Goal: Task Accomplishment & Management: Manage account settings

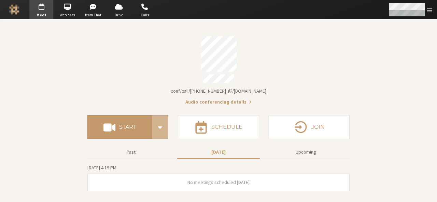
click at [430, 11] on span "Open menu" at bounding box center [429, 10] width 5 height 6
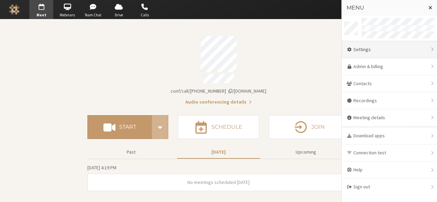
click at [391, 50] on div "Settings" at bounding box center [389, 49] width 95 height 17
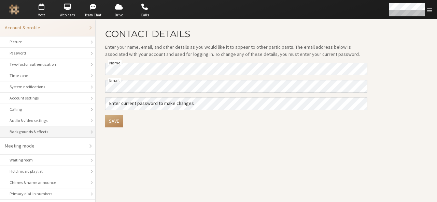
click at [49, 134] on div "Backgrounds & effects" at bounding box center [48, 132] width 76 height 6
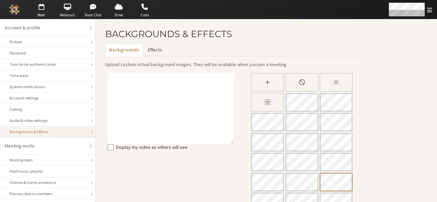
click at [153, 54] on button "Effects" at bounding box center [154, 50] width 23 height 13
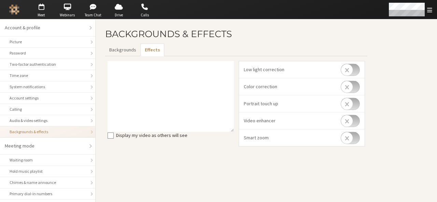
click at [356, 69] on input "checkbox" at bounding box center [350, 70] width 19 height 12
checkbox input "true"
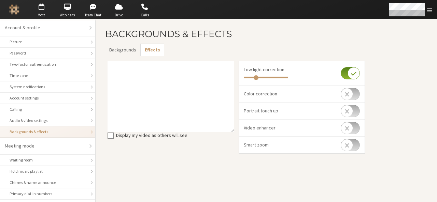
click at [356, 91] on input "checkbox" at bounding box center [350, 94] width 19 height 12
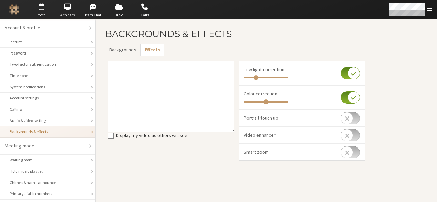
click at [344, 98] on input "checkbox" at bounding box center [350, 98] width 19 height 12
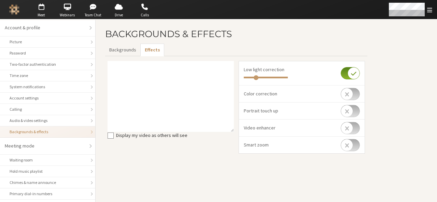
click at [344, 98] on input "checkbox" at bounding box center [350, 94] width 19 height 12
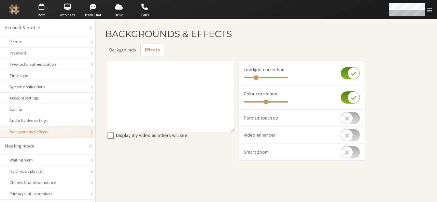
click at [344, 98] on input "checkbox" at bounding box center [350, 98] width 19 height 12
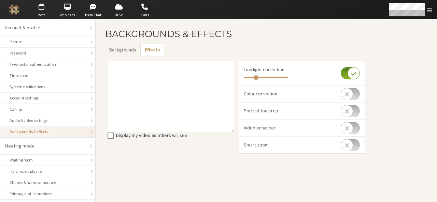
click at [344, 98] on input "checkbox" at bounding box center [350, 94] width 19 height 12
checkbox input "true"
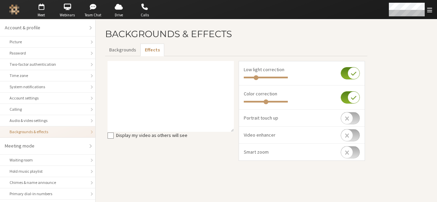
click at [356, 116] on input "checkbox" at bounding box center [350, 118] width 19 height 12
checkbox input "true"
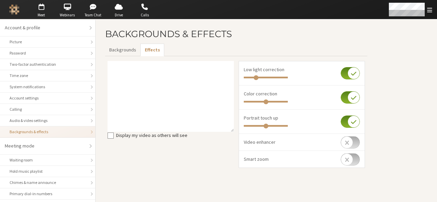
click at [360, 139] on input "checkbox" at bounding box center [350, 143] width 19 height 12
checkbox input "true"
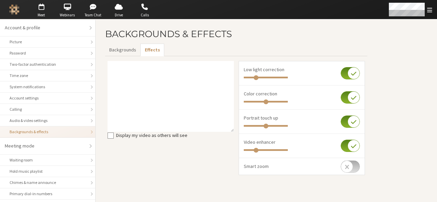
click at [356, 165] on input "checkbox" at bounding box center [350, 167] width 19 height 12
click at [344, 170] on input "checkbox" at bounding box center [350, 170] width 19 height 12
checkbox input "false"
click at [344, 144] on input "checkbox" at bounding box center [350, 146] width 19 height 12
checkbox input "false"
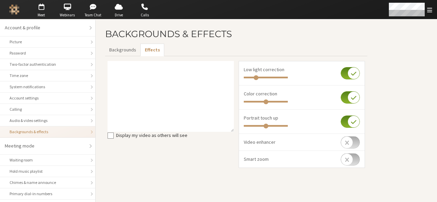
click at [342, 123] on input "checkbox" at bounding box center [350, 122] width 19 height 12
checkbox input "false"
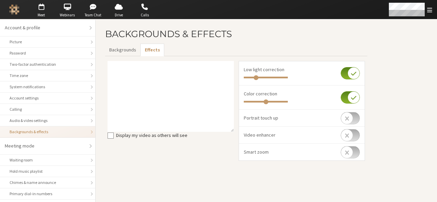
click at [344, 99] on input "checkbox" at bounding box center [350, 98] width 19 height 12
checkbox input "false"
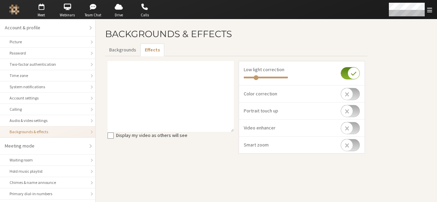
click at [344, 73] on input "checkbox" at bounding box center [350, 73] width 19 height 12
checkbox input "false"
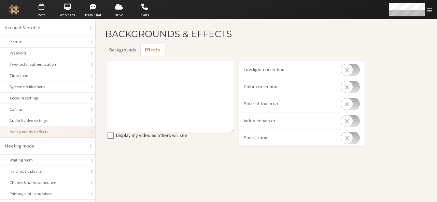
click at [44, 13] on span "Meet" at bounding box center [41, 15] width 24 height 6
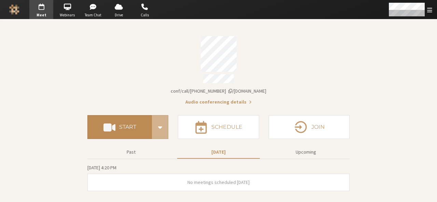
click at [121, 116] on button "Start" at bounding box center [119, 127] width 65 height 24
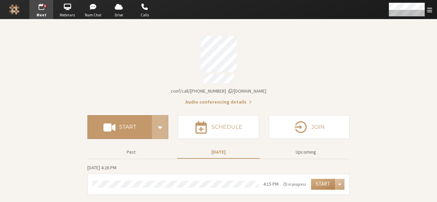
drag, startPoint x: 325, startPoint y: 42, endPoint x: 291, endPoint y: 58, distance: 37.9
click at [291, 58] on div "Account details" at bounding box center [218, 54] width 262 height 36
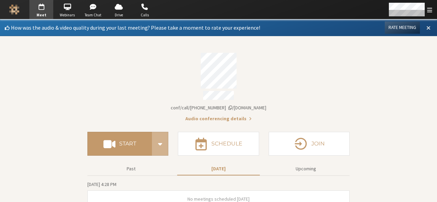
click at [426, 30] on span at bounding box center [428, 28] width 4 height 6
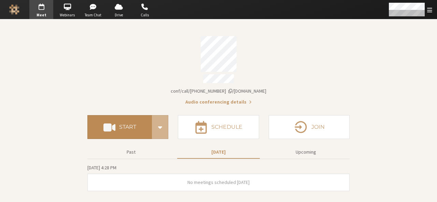
click at [134, 125] on h4 "Start" at bounding box center [127, 127] width 17 height 5
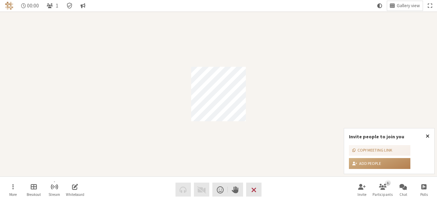
click at [427, 138] on div "00:00 1 Gallery view More Breakout Stream Whiteboard Audio Video Send a reactio…" at bounding box center [218, 101] width 437 height 202
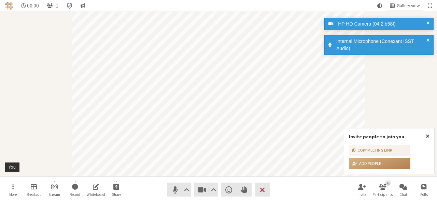
click at [427, 135] on span "Close popover" at bounding box center [428, 136] width 4 height 5
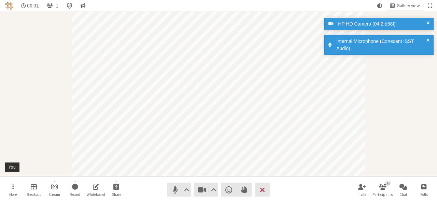
click at [429, 39] on span at bounding box center [427, 45] width 3 height 14
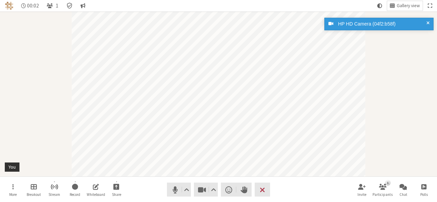
click at [427, 22] on span at bounding box center [427, 23] width 3 height 7
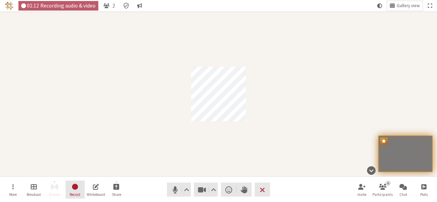
click at [75, 194] on span "Record" at bounding box center [75, 195] width 11 height 4
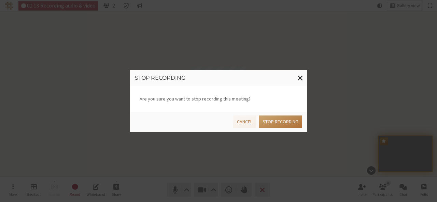
click at [270, 122] on button "Stop recording" at bounding box center [280, 122] width 43 height 13
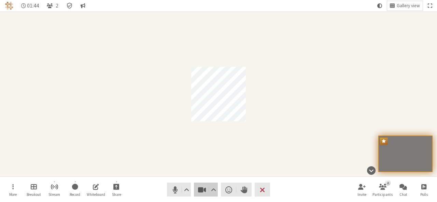
click at [200, 187] on span "Stop video (Alt+V)" at bounding box center [202, 190] width 10 height 10
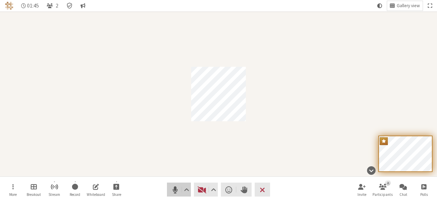
click at [180, 187] on span "Mute (Alt+A)" at bounding box center [175, 190] width 10 height 10
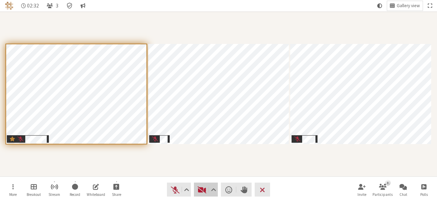
click at [204, 188] on span "Start video (Alt+V)" at bounding box center [202, 190] width 10 height 10
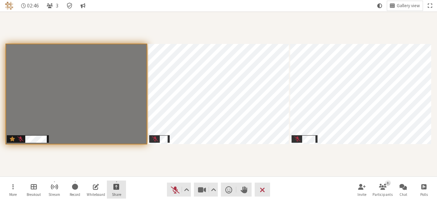
click at [122, 189] on button "Share" at bounding box center [116, 190] width 19 height 18
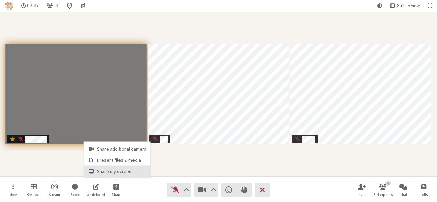
click at [118, 173] on span "Share my screen" at bounding box center [122, 171] width 50 height 5
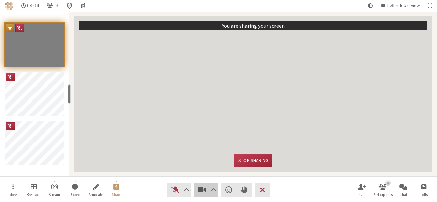
click at [203, 192] on span "Stop video (Alt+V)" at bounding box center [202, 190] width 10 height 10
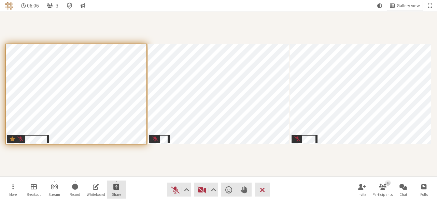
click at [114, 192] on button "Share" at bounding box center [116, 190] width 19 height 18
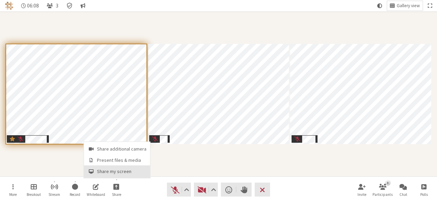
click at [123, 172] on span "Share my screen" at bounding box center [122, 171] width 50 height 5
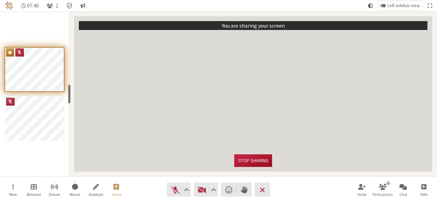
click at [258, 160] on button "Stop sharing" at bounding box center [253, 161] width 38 height 13
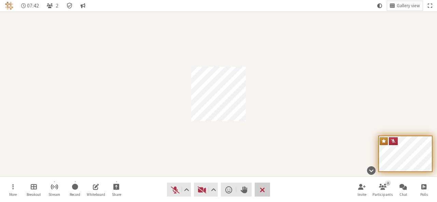
click at [266, 188] on button "Leave" at bounding box center [262, 190] width 15 height 14
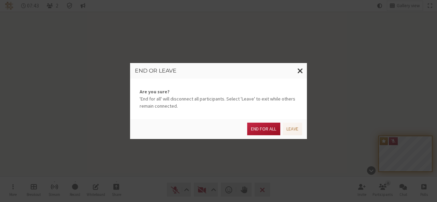
click at [268, 124] on button "End for all" at bounding box center [263, 129] width 33 height 13
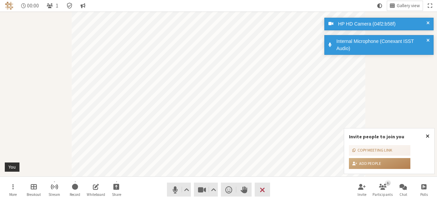
click at [427, 137] on span "Close popover" at bounding box center [428, 136] width 4 height 5
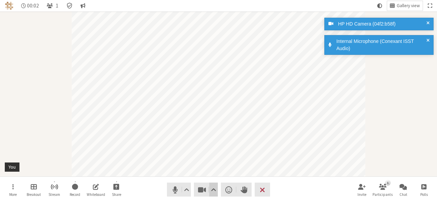
click at [217, 193] on button "Video setting" at bounding box center [213, 190] width 9 height 14
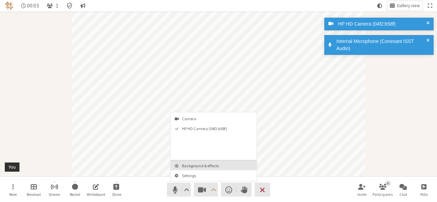
click at [212, 166] on span "Background & effects" at bounding box center [218, 166] width 72 height 4
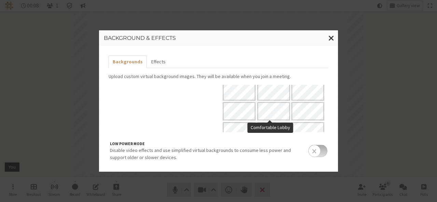
scroll to position [24, 0]
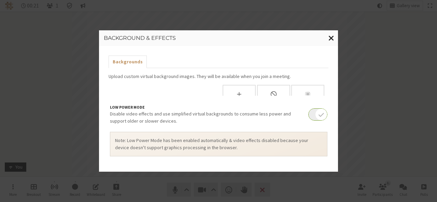
click at [334, 39] on span "Close modal" at bounding box center [331, 38] width 6 height 9
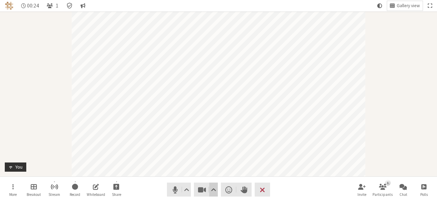
click at [213, 188] on span "Video setting" at bounding box center [213, 190] width 5 height 10
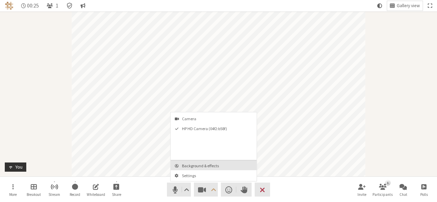
click at [211, 166] on span "Background & effects" at bounding box center [218, 166] width 72 height 4
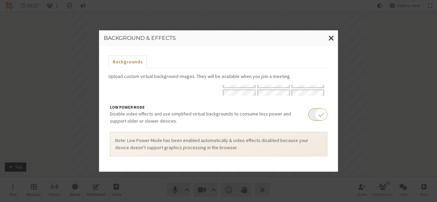
scroll to position [167, 0]
click at [332, 41] on span "Close modal" at bounding box center [331, 38] width 6 height 9
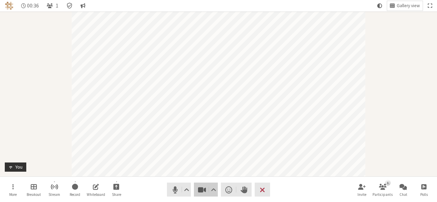
click at [197, 194] on span "Stop video (Alt+V)" at bounding box center [202, 190] width 10 height 10
click at [197, 194] on span "Start video (Alt+V)" at bounding box center [202, 190] width 10 height 10
click at [213, 189] on span "Video setting" at bounding box center [213, 190] width 5 height 10
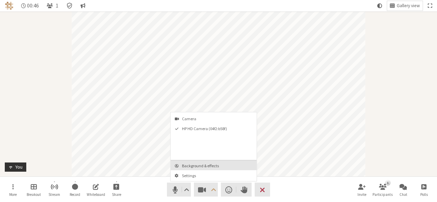
click at [192, 168] on span "Background & effects" at bounding box center [218, 166] width 72 height 4
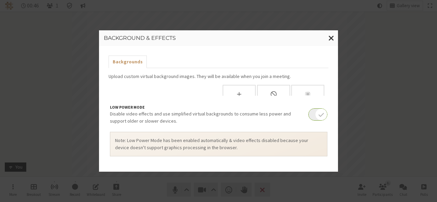
scroll to position [55, 0]
click at [331, 39] on span "Close modal" at bounding box center [331, 38] width 6 height 9
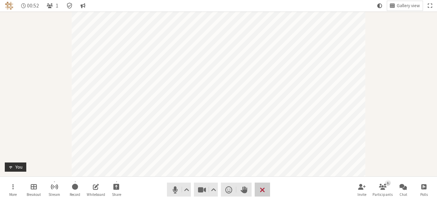
click at [266, 187] on button "Leave" at bounding box center [262, 190] width 15 height 14
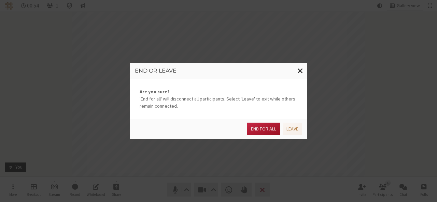
click at [263, 124] on button "End for all" at bounding box center [263, 129] width 33 height 13
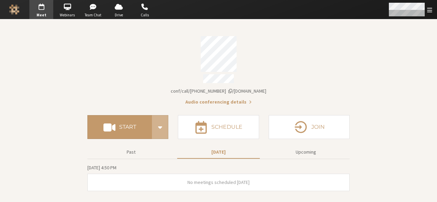
click at [430, 17] on div "Open menu" at bounding box center [410, 9] width 54 height 19
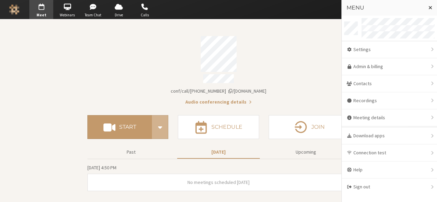
click at [290, 45] on div "Account details" at bounding box center [218, 54] width 262 height 36
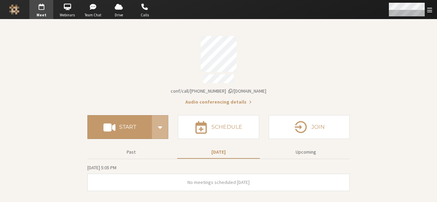
click at [430, 11] on span "Open menu" at bounding box center [429, 10] width 5 height 6
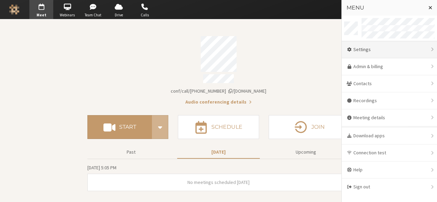
click at [400, 47] on div "Settings" at bounding box center [389, 49] width 95 height 17
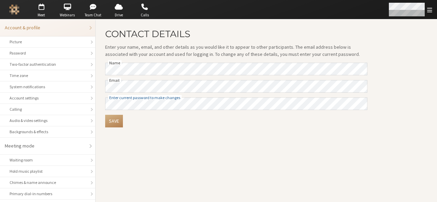
click at [431, 13] on div "Open menu" at bounding box center [410, 9] width 54 height 19
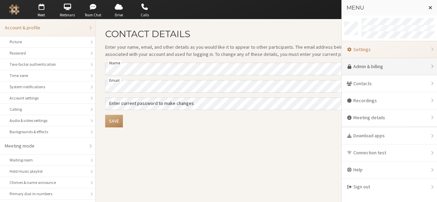
click at [397, 68] on link "Admin & billing" at bounding box center [389, 66] width 95 height 17
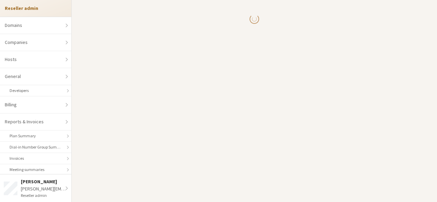
select select "10"
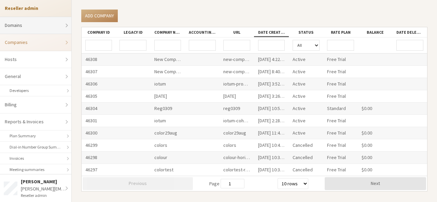
click at [54, 22] on link "Domains" at bounding box center [35, 25] width 71 height 17
select select "20"
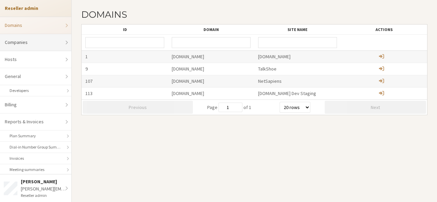
click at [24, 39] on link "Companies" at bounding box center [35, 42] width 71 height 17
select select "10"
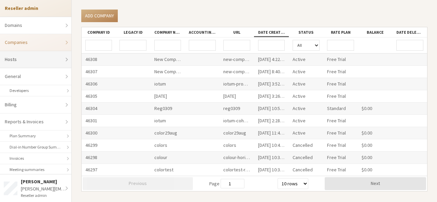
click at [42, 62] on link "Hosts" at bounding box center [35, 59] width 71 height 17
select select "25"
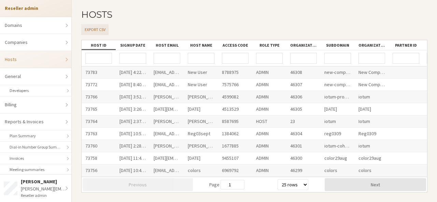
click at [96, 31] on button "Export CSV" at bounding box center [94, 29] width 27 height 11
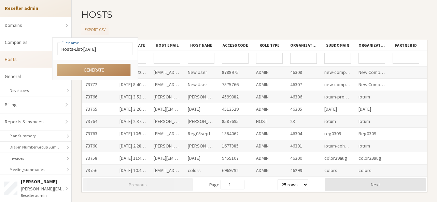
type input "Hosts-List-Sep11"
click at [95, 70] on button "Generate" at bounding box center [93, 70] width 73 height 13
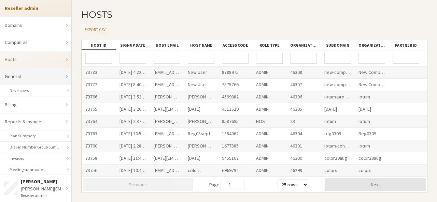
click at [30, 79] on link "General" at bounding box center [35, 76] width 71 height 17
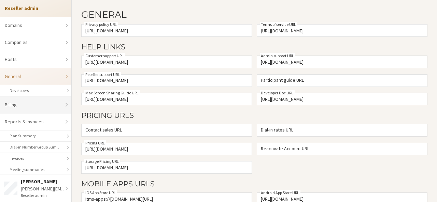
click at [33, 102] on link "Billing" at bounding box center [35, 105] width 71 height 17
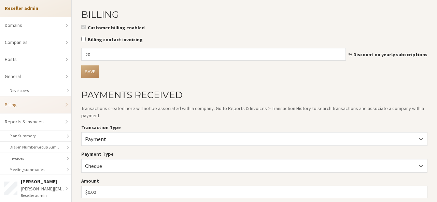
click at [119, 38] on label "Billing contact invoicing" at bounding box center [254, 39] width 346 height 7
click at [86, 38] on input "Billing contact invoicing" at bounding box center [83, 39] width 4 height 4
click at [83, 39] on input "Billing contact invoicing" at bounding box center [83, 39] width 4 height 4
checkbox input "false"
click at [42, 127] on link "Reports & Invoices" at bounding box center [35, 122] width 71 height 17
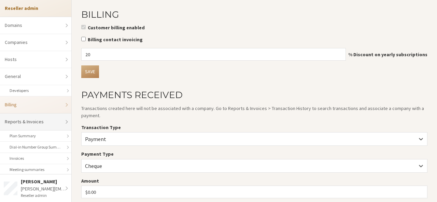
select select "25"
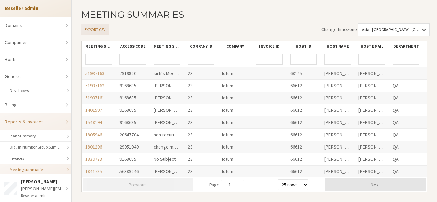
click at [97, 31] on button "Export CSV" at bounding box center [94, 29] width 27 height 11
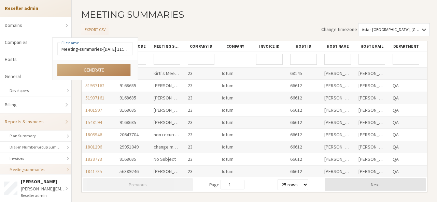
scroll to position [0, 26]
drag, startPoint x: 101, startPoint y: 50, endPoint x: 131, endPoint y: 50, distance: 29.7
click at [131, 50] on input "Meeting-summaries-Sep 11 2025 11:36 AM GMT" at bounding box center [95, 49] width 76 height 13
type input "Meeting-summaries-Sep 11 2025"
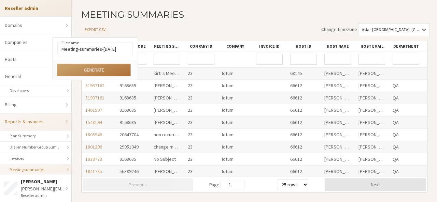
click at [103, 68] on button "Generate" at bounding box center [93, 70] width 73 height 13
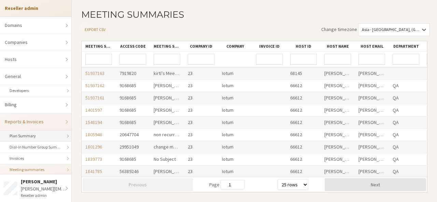
click at [33, 133] on link "Plan Summary" at bounding box center [35, 136] width 71 height 11
select select "25"
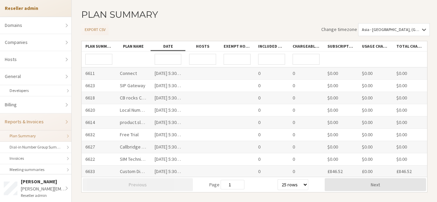
scroll to position [25, 0]
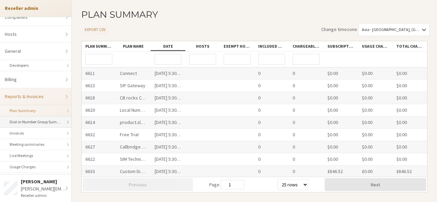
click at [33, 123] on link "Dial-in Number Group Summary" at bounding box center [35, 122] width 71 height 11
select select "25"
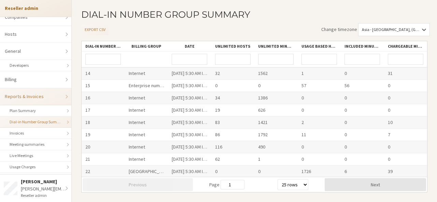
click at [281, 21] on div "Dial-in Number Group Summary Export CSV Change timezone Asia - Calcutta, (GMT +…" at bounding box center [254, 25] width 346 height 31
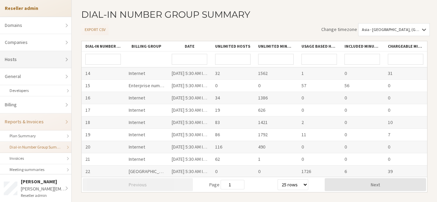
click at [40, 64] on link "Hosts" at bounding box center [35, 59] width 71 height 17
select select "25"
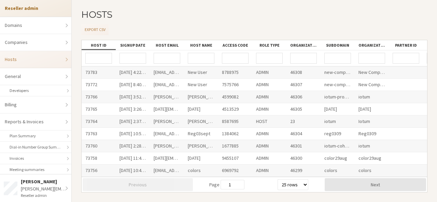
click at [275, 5] on div "Hosts Export CSV Host ID Signup Date Host Email Host Name Access Code Role Type…" at bounding box center [254, 101] width 365 height 202
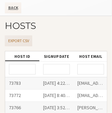
click at [26, 40] on button "Export CSV" at bounding box center [18, 41] width 27 height 11
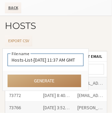
scroll to position [0, 5]
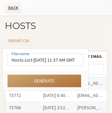
click at [54, 82] on button "Generate" at bounding box center [44, 81] width 73 height 13
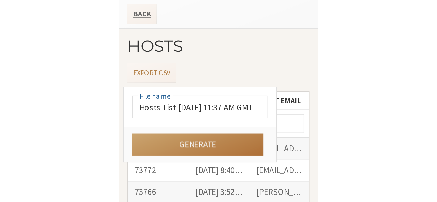
scroll to position [0, 0]
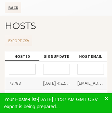
click at [59, 103] on div "Your Hosts-List-Sep 11 2025 11:37 AM GMT CSV export is being prepared..." at bounding box center [54, 103] width 100 height 14
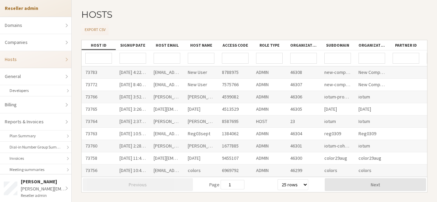
click at [260, 22] on div "Hosts Export CSV" at bounding box center [254, 25] width 346 height 30
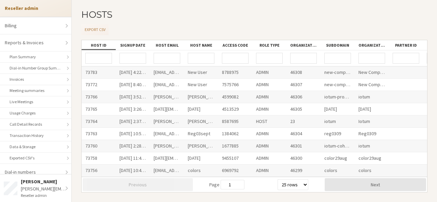
scroll to position [145, 0]
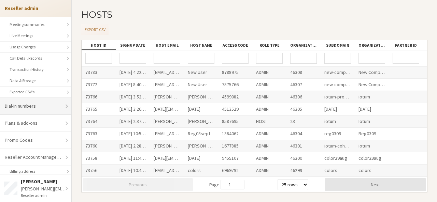
click at [38, 103] on link "Dial-in numbers" at bounding box center [35, 106] width 71 height 17
select select "25"
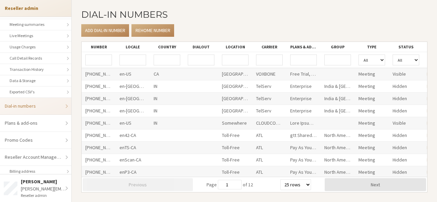
scroll to position [199, 0]
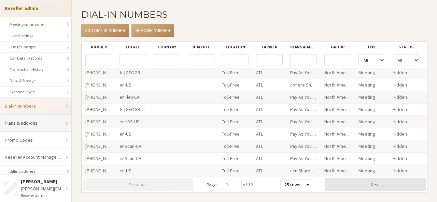
click at [40, 123] on link "Plans & add-ons" at bounding box center [35, 123] width 71 height 17
select select "20"
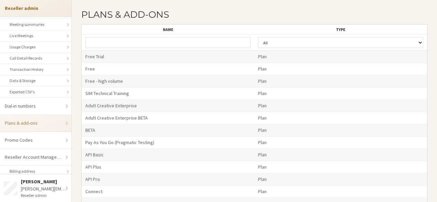
scroll to position [116, 0]
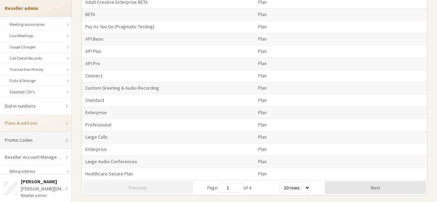
click at [52, 139] on link "Promo Codes" at bounding box center [35, 140] width 71 height 17
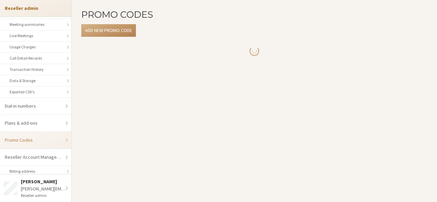
select select "25"
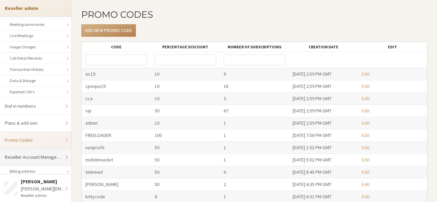
click at [51, 158] on link "Reseller Account Management" at bounding box center [35, 157] width 71 height 17
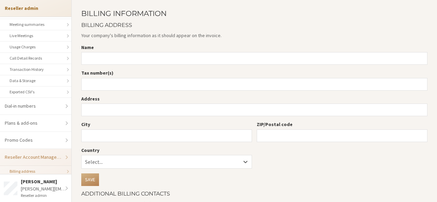
click at [60, 156] on link "Reseller Account Management" at bounding box center [35, 157] width 71 height 17
click at [27, 172] on link "Billing address" at bounding box center [35, 171] width 71 height 11
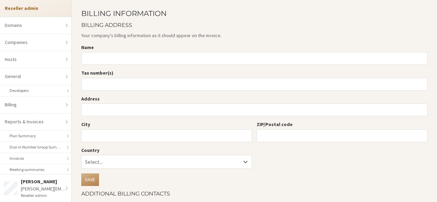
scroll to position [145, 0]
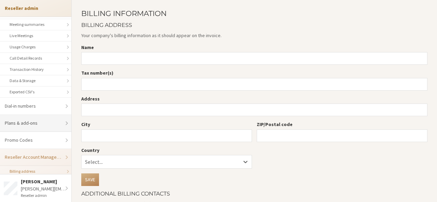
click at [26, 125] on link "Plans & add-ons" at bounding box center [35, 123] width 71 height 17
select select "20"
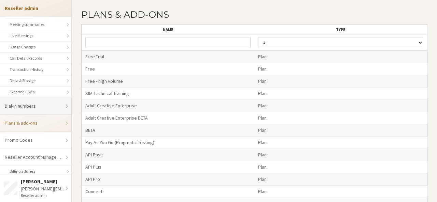
click at [31, 100] on link "Dial-in numbers" at bounding box center [35, 106] width 71 height 17
select select "25"
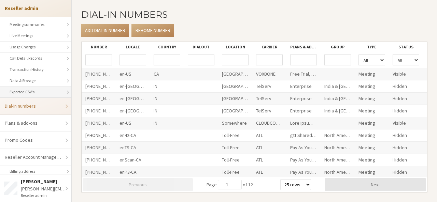
click at [50, 87] on link "Exported CSV's" at bounding box center [35, 92] width 71 height 11
select select "25"
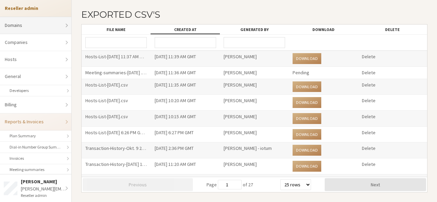
click at [47, 26] on link "Domains" at bounding box center [35, 25] width 71 height 17
select select "20"
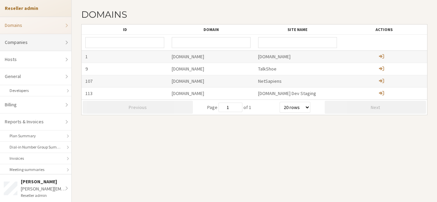
click at [54, 42] on link "Companies" at bounding box center [35, 42] width 71 height 17
select select "10"
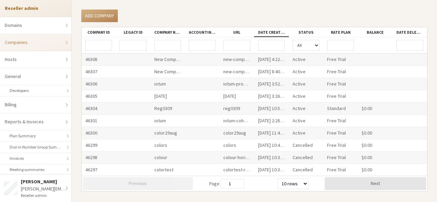
click at [92, 61] on div "46308" at bounding box center [99, 60] width 34 height 12
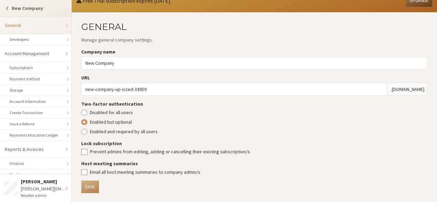
scroll to position [178, 0]
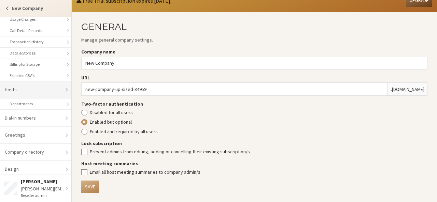
click at [48, 92] on link "Hosts" at bounding box center [35, 90] width 71 height 17
select select "25"
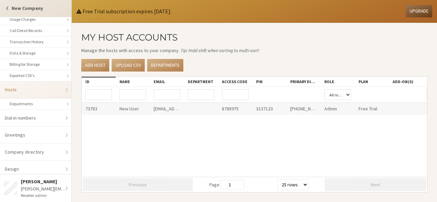
click at [15, 13] on link "New Company" at bounding box center [35, 8] width 71 height 17
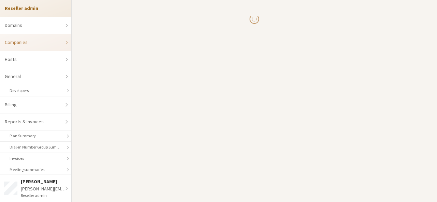
select select "10"
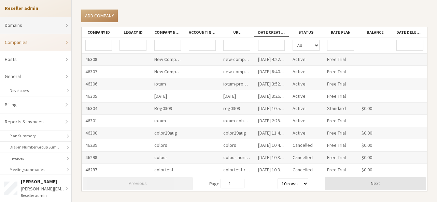
click at [25, 29] on link "Domains" at bounding box center [35, 25] width 71 height 17
select select "20"
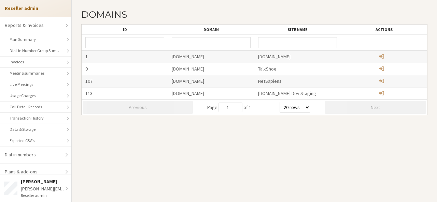
scroll to position [97, 0]
click at [40, 142] on link "Exported CSV's" at bounding box center [35, 140] width 71 height 11
select select "25"
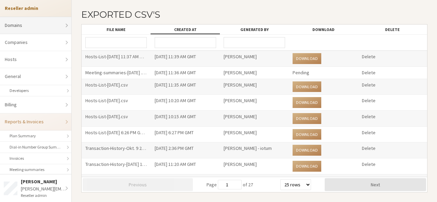
click at [51, 32] on link "Domains" at bounding box center [35, 25] width 71 height 17
select select "20"
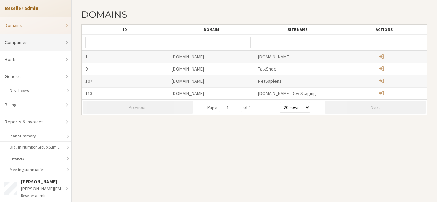
click at [51, 39] on link "Companies" at bounding box center [35, 42] width 71 height 17
select select "10"
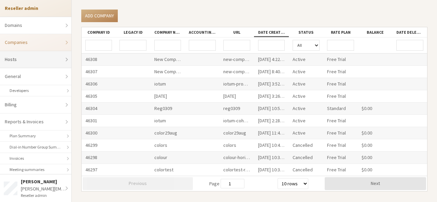
click at [48, 54] on link "Hosts" at bounding box center [35, 59] width 71 height 17
select select "25"
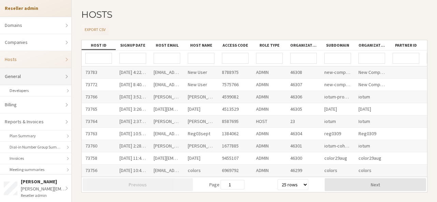
click at [47, 72] on link "General" at bounding box center [35, 76] width 71 height 17
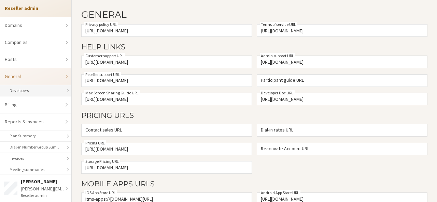
click at [45, 85] on link "Developers" at bounding box center [35, 90] width 71 height 11
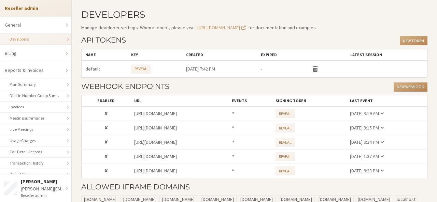
scroll to position [52, 0]
click at [45, 53] on link "Billing" at bounding box center [35, 52] width 71 height 17
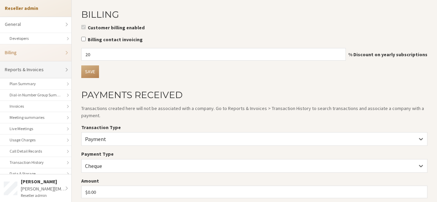
click at [53, 73] on link "Reports & Invoices" at bounding box center [35, 69] width 71 height 17
select select "25"
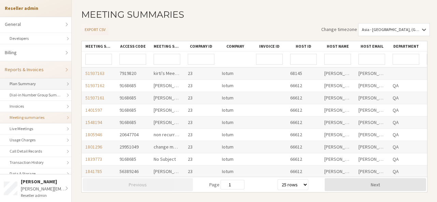
click at [47, 87] on link "Plan Summary" at bounding box center [35, 84] width 71 height 11
select select "25"
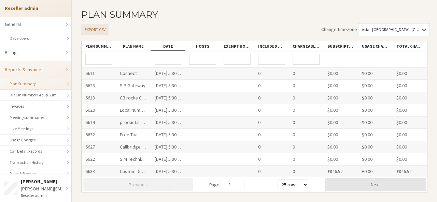
click at [99, 30] on button "Export CSV" at bounding box center [94, 29] width 27 height 11
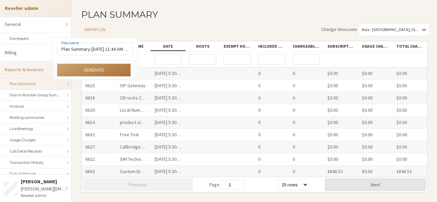
click at [93, 66] on button "Generate" at bounding box center [93, 70] width 73 height 13
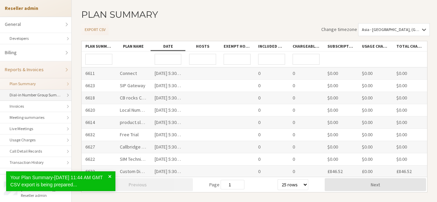
click at [44, 93] on link "Dial-in Number Group Summary" at bounding box center [35, 95] width 71 height 11
select select "25"
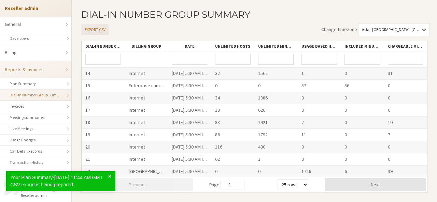
click at [93, 29] on button "Export CSV" at bounding box center [94, 29] width 27 height 11
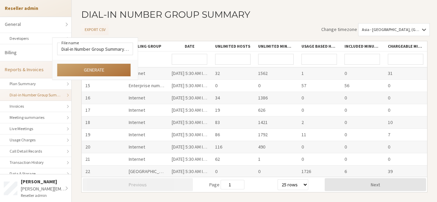
click at [93, 67] on button "Generate" at bounding box center [93, 70] width 73 height 13
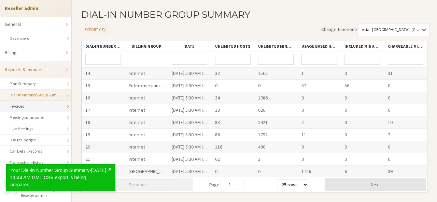
click at [40, 108] on link "Invoices" at bounding box center [35, 106] width 71 height 11
select select "25"
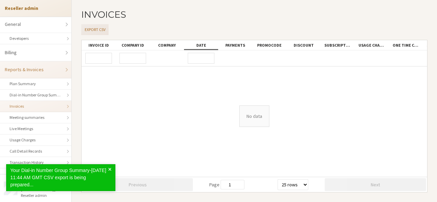
click at [94, 30] on button "Export CSV" at bounding box center [94, 29] width 27 height 11
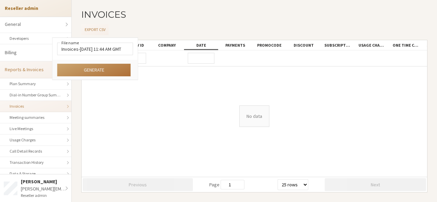
click at [95, 68] on button "Generate" at bounding box center [93, 70] width 73 height 13
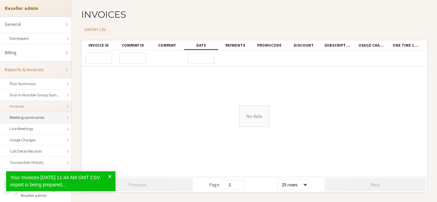
click at [30, 118] on link "Meeting summaries" at bounding box center [35, 117] width 71 height 11
select select "25"
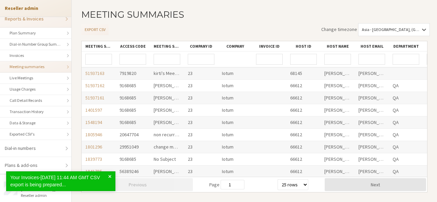
scroll to position [104, 0]
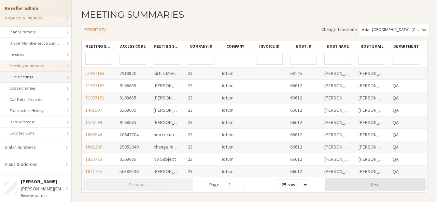
click at [46, 78] on link "Live Meetings" at bounding box center [35, 77] width 71 height 11
select select "25"
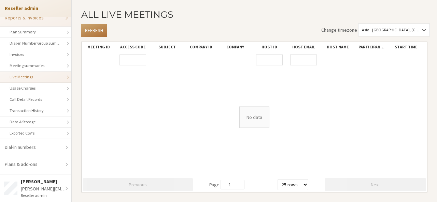
click at [99, 29] on button "Refresh" at bounding box center [94, 30] width 26 height 13
click at [39, 87] on link "Usage Charges" at bounding box center [35, 88] width 71 height 11
select select "25"
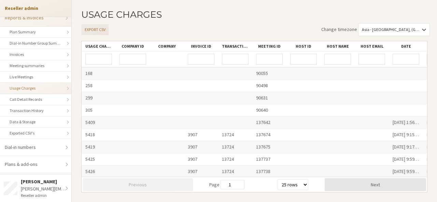
click at [94, 29] on button "Export CSV" at bounding box center [94, 29] width 27 height 11
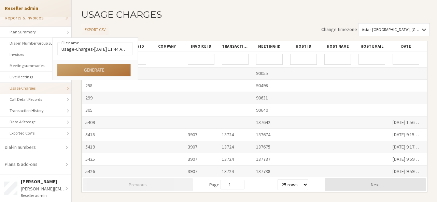
click at [88, 68] on button "Generate" at bounding box center [93, 70] width 73 height 13
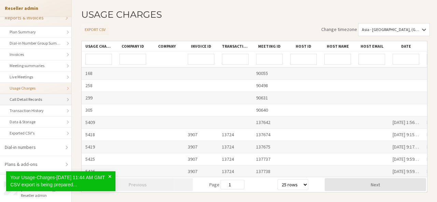
click at [46, 102] on link "Call Detail Records" at bounding box center [35, 99] width 71 height 11
select select "25"
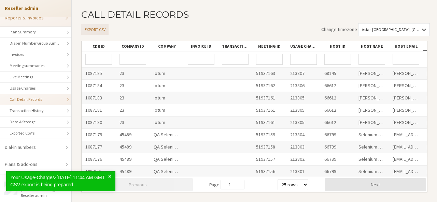
click at [100, 29] on button "Export CSV" at bounding box center [94, 29] width 27 height 11
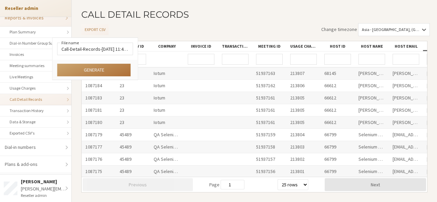
click at [92, 72] on button "Generate" at bounding box center [93, 70] width 73 height 13
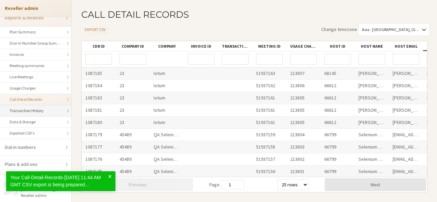
click at [53, 108] on link "Transaction History" at bounding box center [35, 111] width 71 height 11
select select "25"
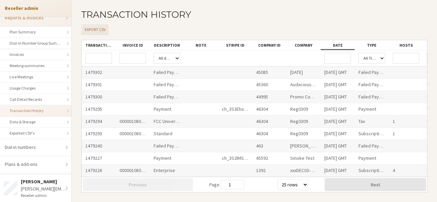
click at [103, 25] on button "Export CSV" at bounding box center [94, 29] width 27 height 11
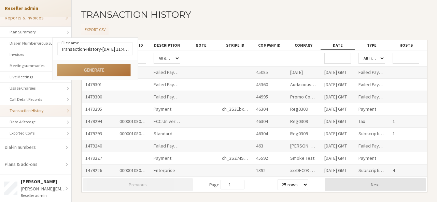
click at [96, 67] on button "Generate" at bounding box center [93, 70] width 73 height 13
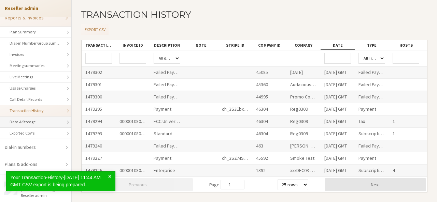
click at [37, 117] on link "Data & Storage" at bounding box center [35, 122] width 71 height 11
select select "25"
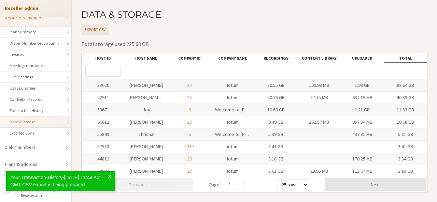
click at [90, 28] on button "Export CSV" at bounding box center [94, 29] width 27 height 11
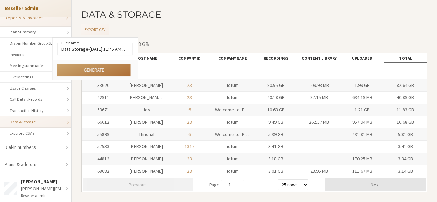
click at [94, 71] on button "Generate" at bounding box center [93, 70] width 73 height 13
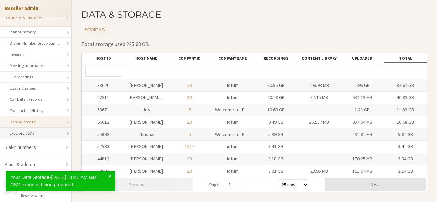
click at [43, 132] on link "Exported CSV's" at bounding box center [35, 133] width 71 height 11
select select "25"
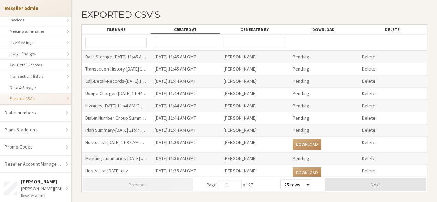
scroll to position [145, 0]
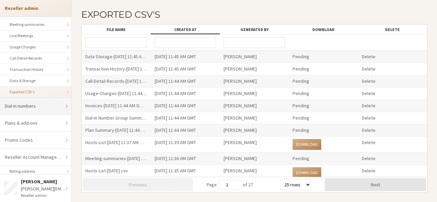
click at [45, 107] on link "Dial-in numbers" at bounding box center [35, 106] width 71 height 17
select select "25"
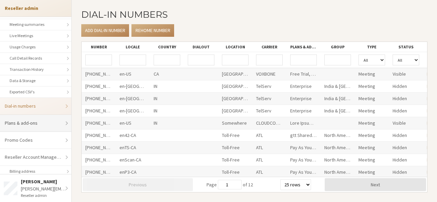
click at [45, 119] on link "Plans & add-ons" at bounding box center [35, 123] width 71 height 17
select select "20"
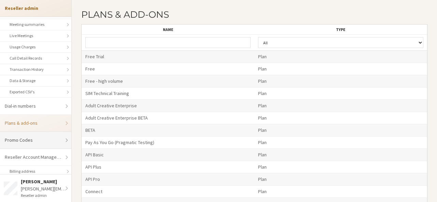
click at [46, 135] on link "Promo Codes" at bounding box center [35, 140] width 71 height 17
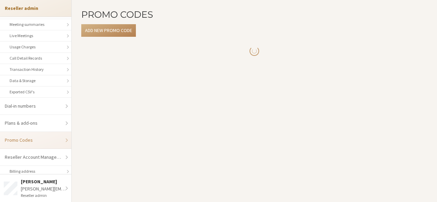
select select "25"
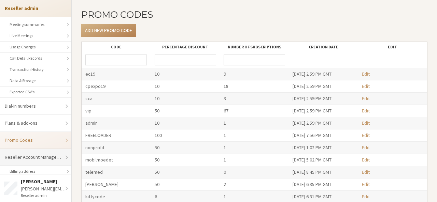
click at [44, 157] on link "Reseller Account Management" at bounding box center [35, 157] width 71 height 17
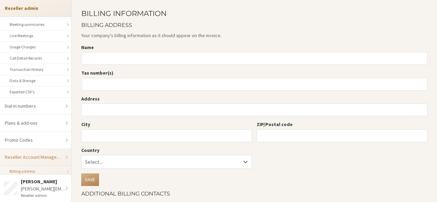
click at [43, 168] on link "Billing address" at bounding box center [35, 171] width 71 height 11
click at [47, 146] on link "Promo Codes" at bounding box center [35, 140] width 71 height 17
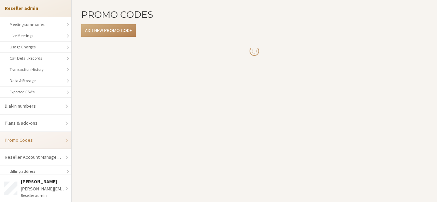
select select "25"
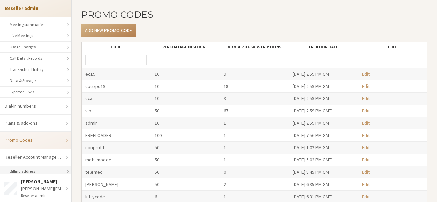
click at [55, 167] on link "Billing address" at bounding box center [35, 171] width 71 height 11
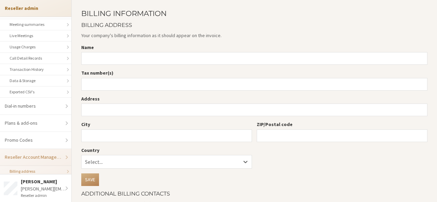
click at [55, 159] on link "Reseller Account Management" at bounding box center [35, 157] width 71 height 17
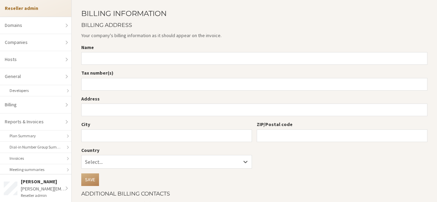
scroll to position [145, 0]
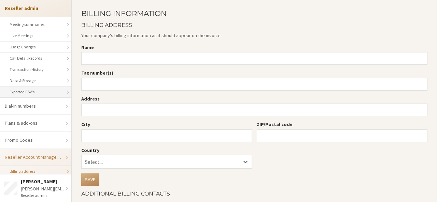
click at [29, 87] on link "Exported CSV's" at bounding box center [35, 92] width 71 height 11
select select "25"
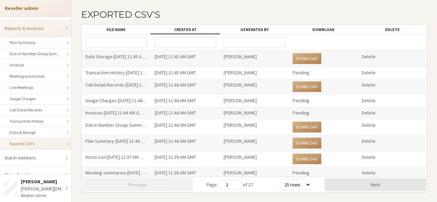
scroll to position [91, 0]
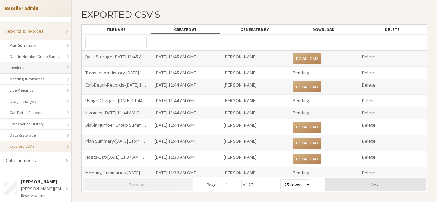
click at [43, 62] on link "Invoices" at bounding box center [35, 67] width 71 height 11
select select "25"
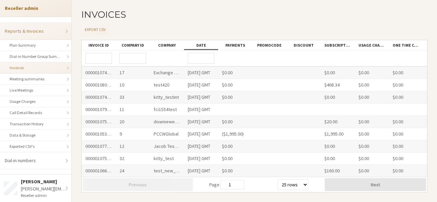
scroll to position [197, 0]
click at [400, 181] on button "Next" at bounding box center [375, 185] width 101 height 13
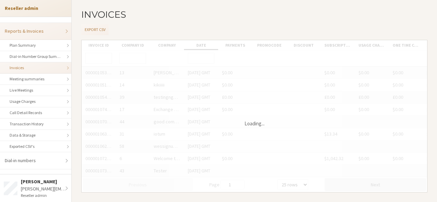
type input "1"
click at [239, 186] on input "1" at bounding box center [233, 185] width 24 height 10
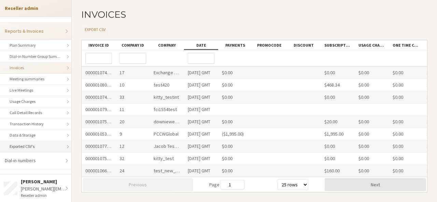
click at [33, 142] on link "Exported CSV's" at bounding box center [35, 146] width 71 height 11
select select "25"
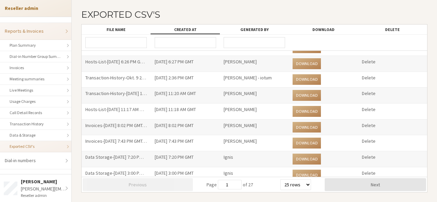
scroll to position [257, 0]
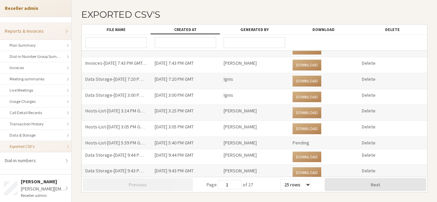
click at [292, 140] on div "Pending" at bounding box center [323, 143] width 69 height 12
click at [366, 140] on button "Delete" at bounding box center [369, 143] width 14 height 7
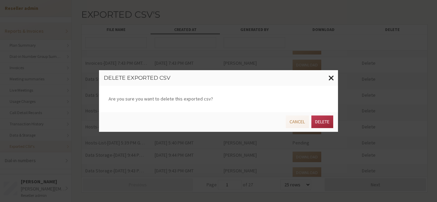
click at [333, 77] on span "Close modal" at bounding box center [331, 78] width 6 height 9
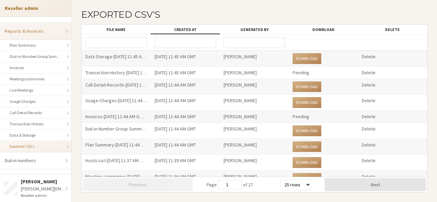
scroll to position [0, 0]
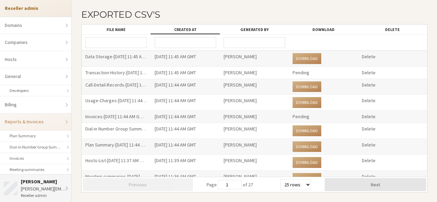
click at [42, 192] on div "[PERSON_NAME][EMAIL_ADDRESS][DOMAIN_NAME]" at bounding box center [44, 189] width 47 height 7
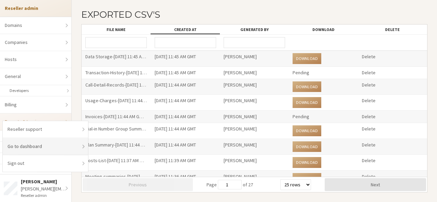
click at [42, 152] on link "Go to dashboard" at bounding box center [45, 146] width 85 height 17
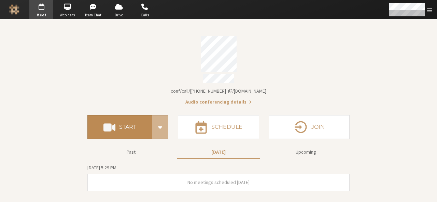
click at [131, 135] on button "Start" at bounding box center [119, 127] width 65 height 24
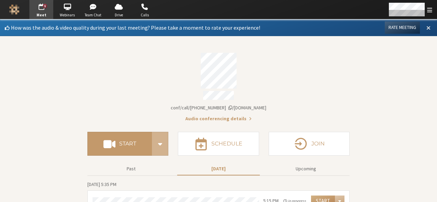
click at [426, 28] on span at bounding box center [428, 28] width 4 height 6
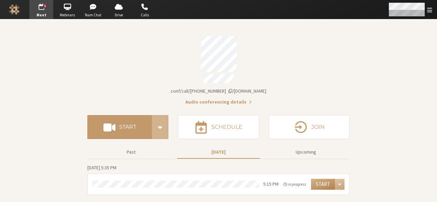
click at [427, 9] on span "Open menu" at bounding box center [429, 10] width 5 height 6
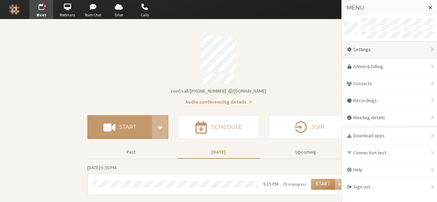
click at [392, 54] on div "Settings" at bounding box center [389, 49] width 95 height 17
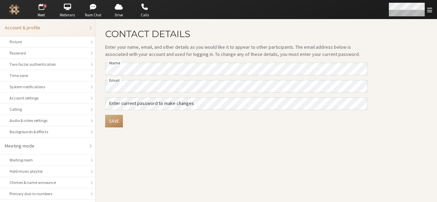
click at [429, 9] on span "Open menu" at bounding box center [429, 10] width 5 height 6
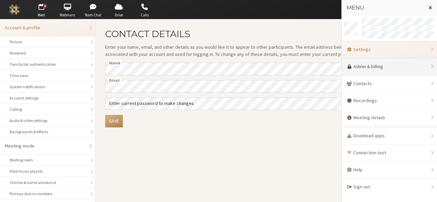
click at [411, 62] on link "Admin & billing" at bounding box center [389, 66] width 95 height 17
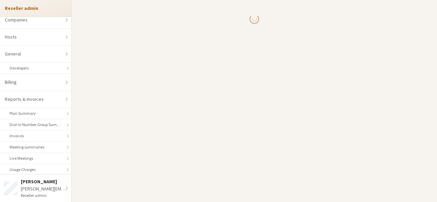
select select "10"
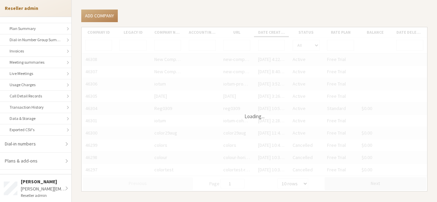
scroll to position [124, 0]
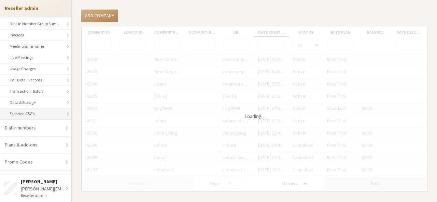
click at [23, 109] on ul "Domains Companies Hosts General Developers Billing Reports & Invoices Plan Summ…" at bounding box center [35, 96] width 71 height 158
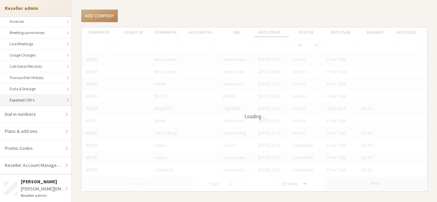
scroll to position [145, 0]
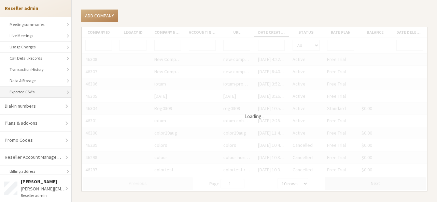
click at [22, 87] on link "Exported CSV's" at bounding box center [35, 92] width 71 height 11
select select "25"
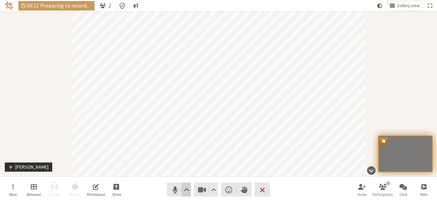
click at [188, 190] on span "Audio settings" at bounding box center [186, 190] width 5 height 10
click at [210, 192] on button "Video setting" at bounding box center [213, 190] width 9 height 14
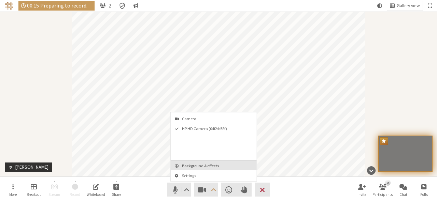
click at [210, 167] on span "Background & effects" at bounding box center [218, 166] width 72 height 4
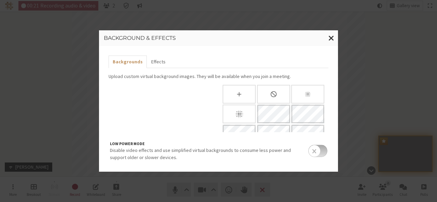
scroll to position [130, 0]
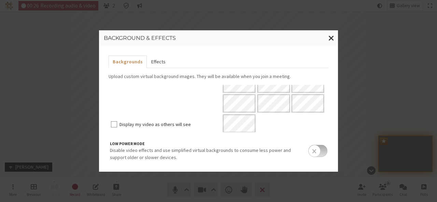
click at [160, 62] on button "Effects" at bounding box center [158, 62] width 23 height 13
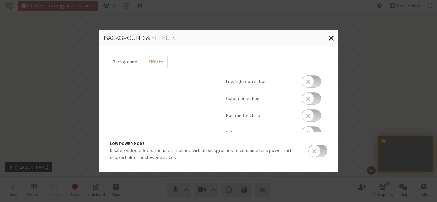
click at [311, 84] on input "checkbox" at bounding box center [311, 81] width 19 height 12
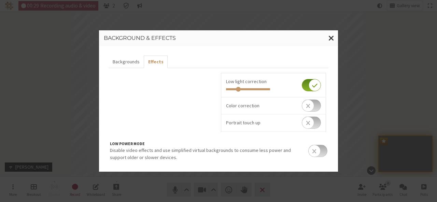
click at [311, 84] on input "checkbox" at bounding box center [311, 85] width 19 height 12
checkbox input "false"
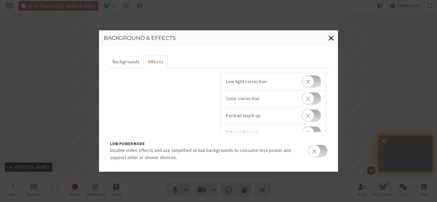
click at [311, 97] on input "checkbox" at bounding box center [311, 99] width 19 height 12
click at [311, 97] on input "checkbox" at bounding box center [311, 102] width 19 height 12
click at [311, 97] on input "checkbox" at bounding box center [311, 99] width 19 height 12
checkbox input "true"
click at [313, 125] on input "checkbox" at bounding box center [311, 123] width 19 height 12
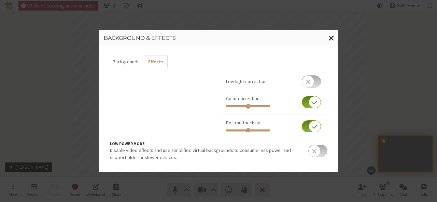
click at [313, 125] on input "checkbox" at bounding box center [311, 127] width 19 height 12
checkbox input "false"
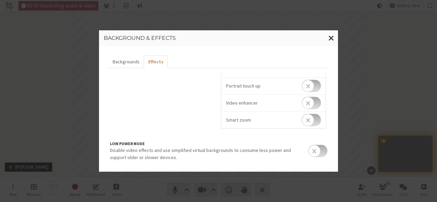
click at [312, 117] on input "checkbox" at bounding box center [311, 120] width 19 height 12
click at [312, 118] on input "checkbox" at bounding box center [311, 124] width 19 height 12
checkbox input "false"
click at [309, 105] on input "checkbox" at bounding box center [311, 103] width 19 height 12
click at [309, 105] on input "checkbox" at bounding box center [311, 107] width 19 height 12
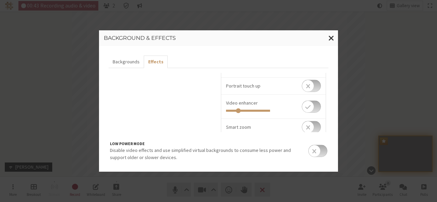
checkbox input "false"
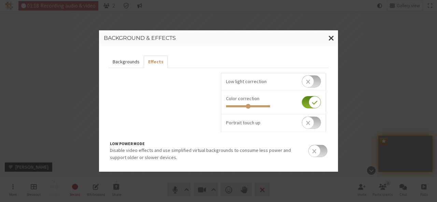
click at [132, 59] on button "Backgrounds" at bounding box center [126, 62] width 35 height 13
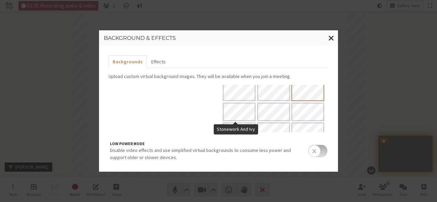
scroll to position [130, 0]
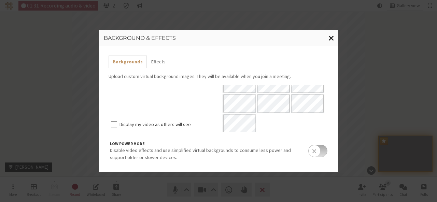
click at [334, 40] on span "Close modal" at bounding box center [331, 38] width 6 height 9
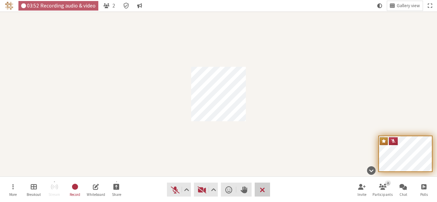
click at [264, 188] on span "End or leave meeting" at bounding box center [262, 190] width 5 height 10
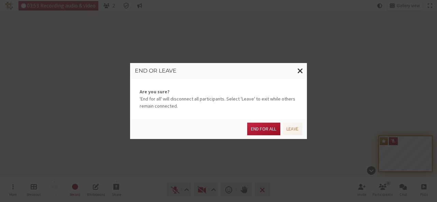
click at [264, 130] on button "End for all" at bounding box center [263, 129] width 33 height 13
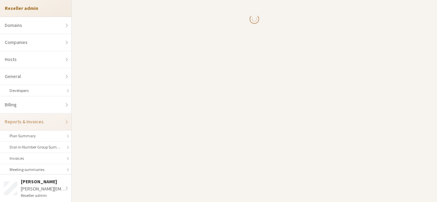
scroll to position [140, 0]
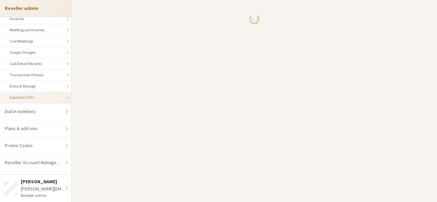
select select "25"
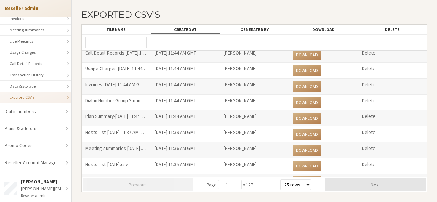
scroll to position [0, 0]
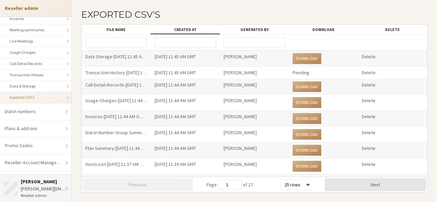
click at [36, 186] on div "anita@iotum.com" at bounding box center [44, 189] width 47 height 7
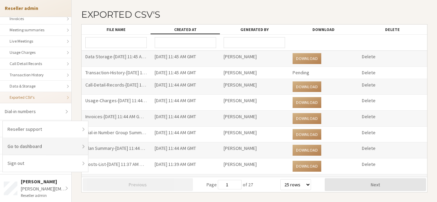
click at [37, 150] on link "Go to dashboard" at bounding box center [45, 146] width 85 height 17
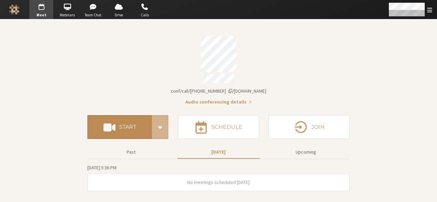
click at [142, 135] on button "Start" at bounding box center [119, 127] width 65 height 24
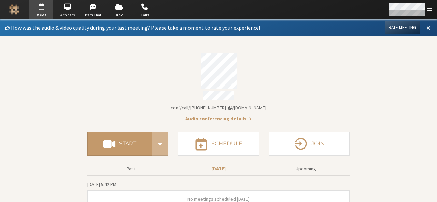
click at [431, 7] on span "Open menu" at bounding box center [429, 10] width 5 height 6
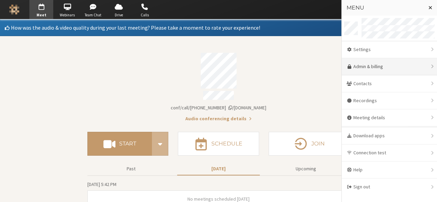
click at [398, 62] on link "Admin & billing" at bounding box center [389, 66] width 95 height 17
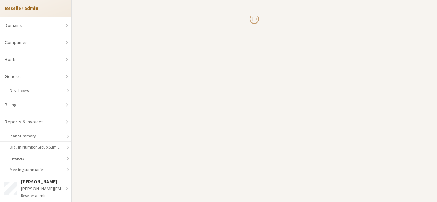
scroll to position [145, 0]
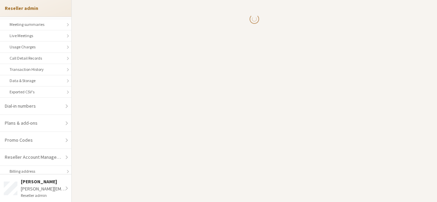
select select "10"
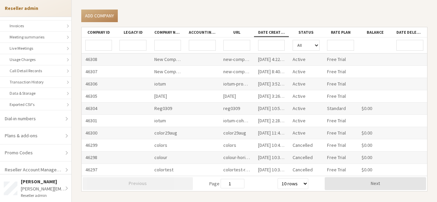
scroll to position [145, 0]
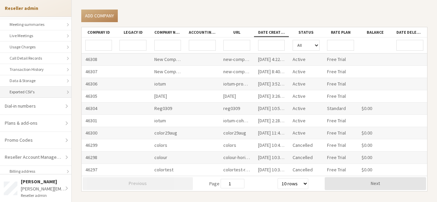
click at [31, 93] on link "Exported CSV's" at bounding box center [35, 92] width 71 height 11
select select "25"
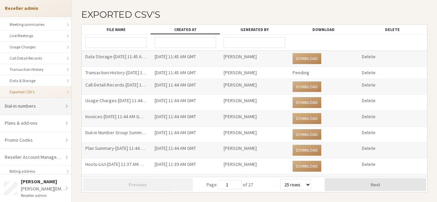
click at [45, 108] on link "Dial-in numbers" at bounding box center [35, 106] width 71 height 17
select select "25"
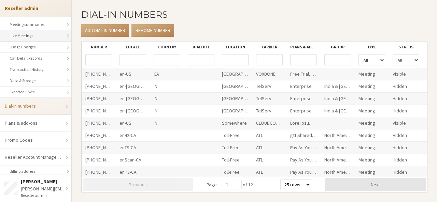
click at [25, 39] on link "Live Meetings" at bounding box center [35, 35] width 71 height 11
select select "25"
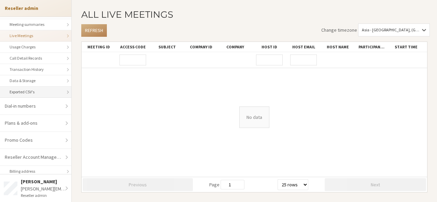
click at [28, 87] on link "Exported CSV's" at bounding box center [35, 92] width 71 height 11
select select "25"
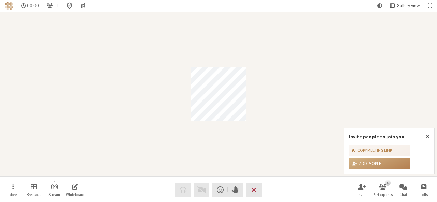
click at [404, 5] on span "Gallery view" at bounding box center [408, 5] width 23 height 5
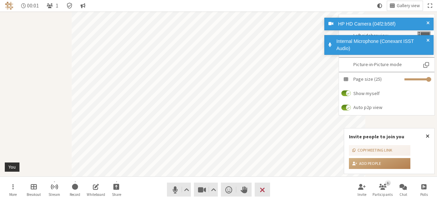
click at [428, 39] on span at bounding box center [427, 45] width 3 height 14
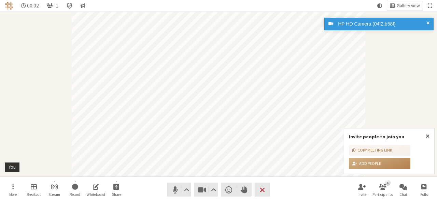
click at [428, 20] on span at bounding box center [427, 23] width 3 height 7
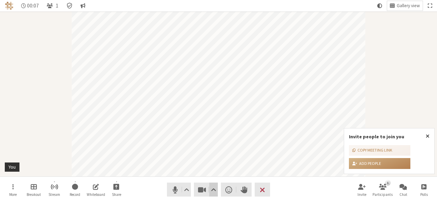
click at [210, 191] on button "Video setting" at bounding box center [213, 190] width 9 height 14
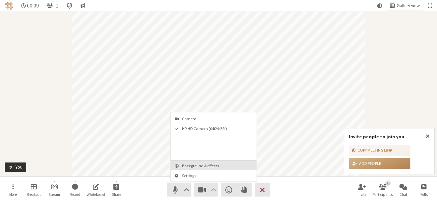
click at [201, 165] on span "Background & effects" at bounding box center [218, 166] width 72 height 4
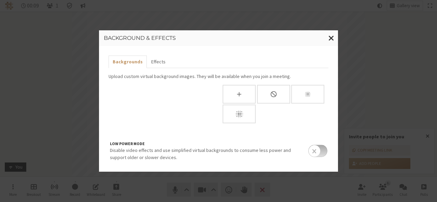
scroll to position [22, 0]
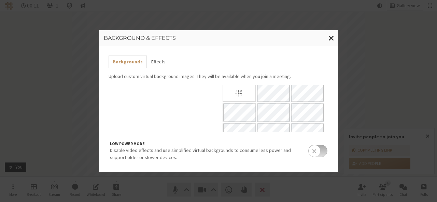
click at [159, 60] on button "Effects" at bounding box center [158, 62] width 23 height 13
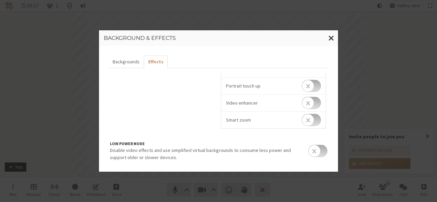
scroll to position [0, 0]
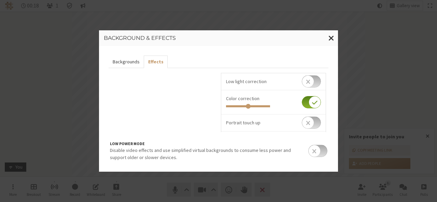
click at [123, 63] on button "Backgrounds" at bounding box center [126, 62] width 35 height 13
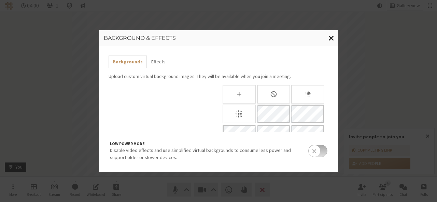
click at [331, 35] on span "Close modal" at bounding box center [331, 38] width 6 height 9
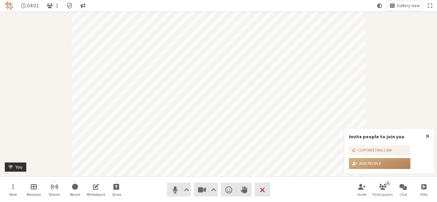
click at [258, 182] on nav "More Breakout Stream Record Whiteboard Share Audio Video Send a reaction Raise …" at bounding box center [218, 190] width 430 height 26
click at [263, 190] on span "End or leave meeting" at bounding box center [262, 190] width 5 height 10
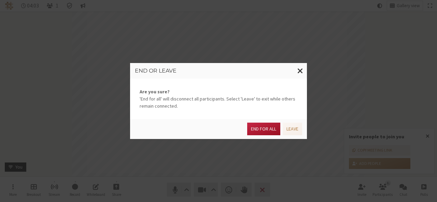
click at [261, 125] on button "End for all" at bounding box center [263, 129] width 33 height 13
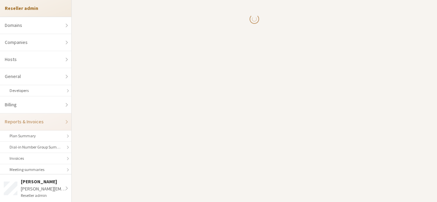
scroll to position [140, 0]
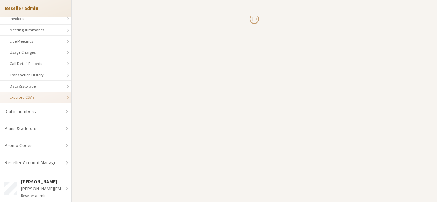
select select "25"
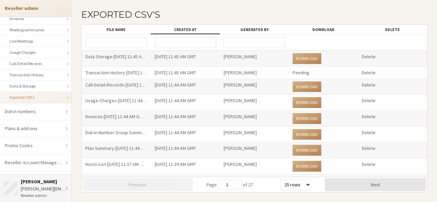
click at [45, 181] on div "Anita" at bounding box center [44, 182] width 47 height 7
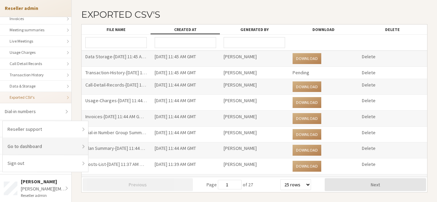
click at [40, 146] on link "Go to dashboard" at bounding box center [45, 146] width 85 height 17
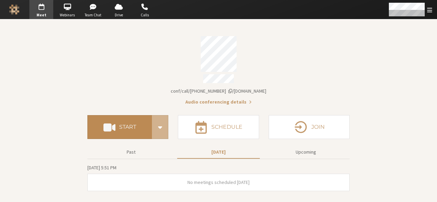
click at [134, 125] on h4 "Start" at bounding box center [127, 127] width 17 height 5
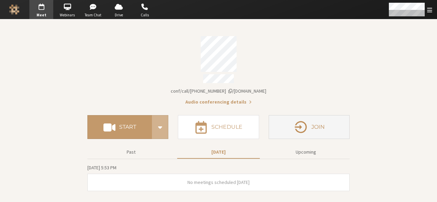
click at [337, 120] on button "Join" at bounding box center [309, 127] width 81 height 24
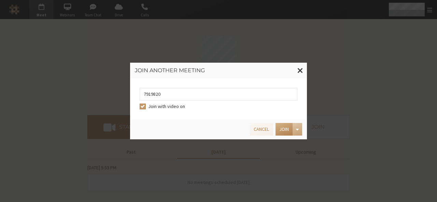
type input "7919820"
click at [280, 132] on button "Join" at bounding box center [284, 129] width 17 height 13
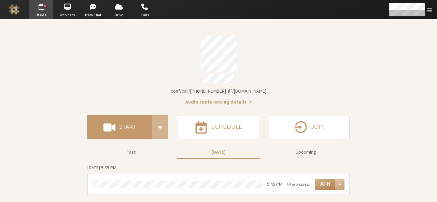
click at [232, 89] on span "Account details" at bounding box center [230, 91] width 4 height 5
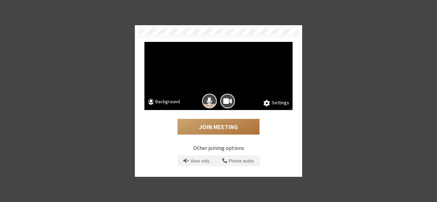
click at [218, 126] on button "Join Meeting" at bounding box center [219, 127] width 82 height 16
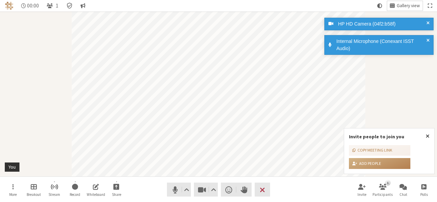
click at [402, 3] on span "Gallery view" at bounding box center [408, 5] width 23 height 5
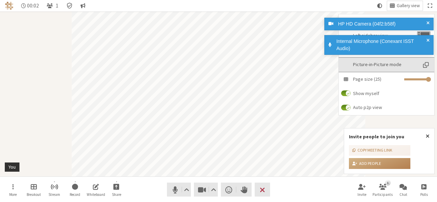
click at [427, 65] on span "Picture-in-Picture mode" at bounding box center [426, 64] width 10 height 7
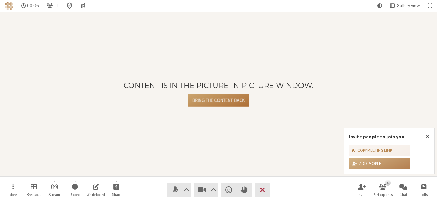
click at [210, 99] on button "Bring the content back" at bounding box center [218, 100] width 60 height 13
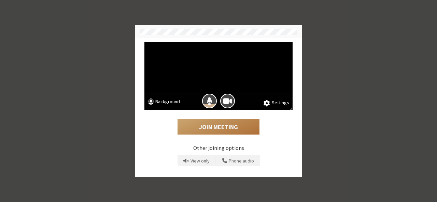
click at [233, 128] on button "Join Meeting" at bounding box center [219, 127] width 82 height 16
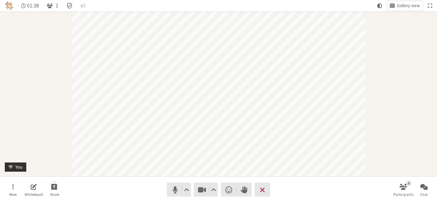
drag, startPoint x: 259, startPoint y: 200, endPoint x: 260, endPoint y: 193, distance: 7.5
click at [260, 193] on nav "More Whiteboard Share Audio Video Send a reaction Raise hand Leave 1 Participan…" at bounding box center [218, 190] width 430 height 26
click at [260, 193] on span "Leave meeting" at bounding box center [262, 190] width 5 height 10
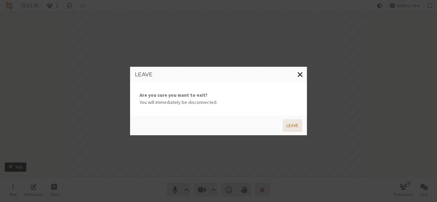
click at [287, 125] on button "Leave" at bounding box center [292, 126] width 19 height 13
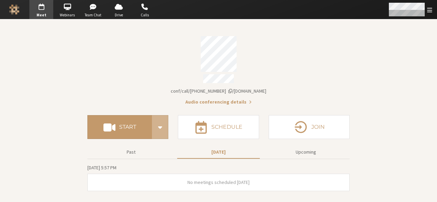
click at [430, 14] on div "Open menu" at bounding box center [410, 9] width 54 height 19
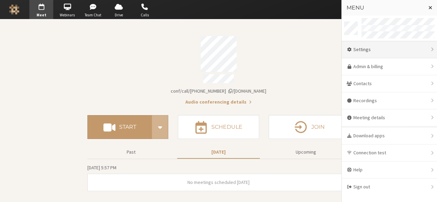
click at [400, 46] on div "Settings" at bounding box center [389, 49] width 95 height 17
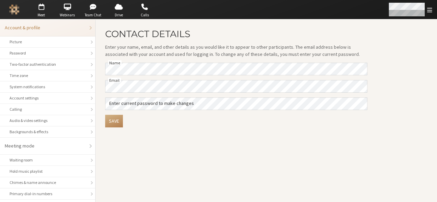
click at [427, 14] on div "Open menu" at bounding box center [410, 9] width 54 height 19
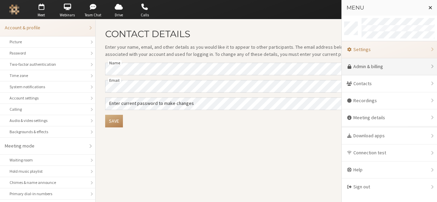
click at [415, 70] on link "Admin & billing" at bounding box center [389, 66] width 95 height 17
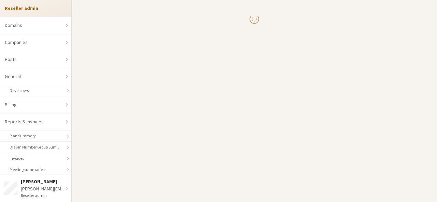
select select "10"
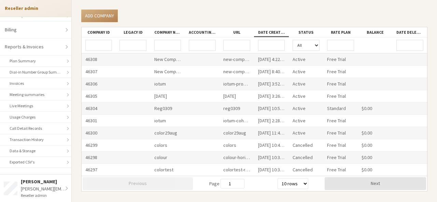
scroll to position [76, 0]
click at [39, 161] on link "Exported CSV's" at bounding box center [35, 161] width 71 height 11
select select "25"
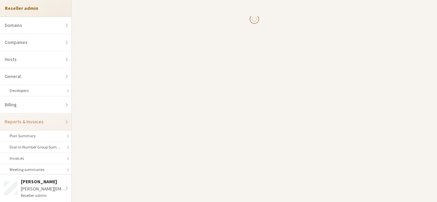
scroll to position [140, 0]
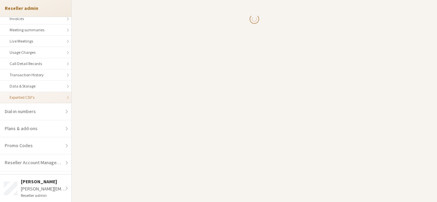
select select "25"
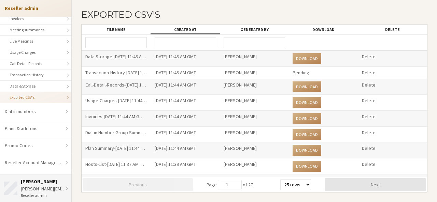
click at [44, 193] on div "Reseller admin" at bounding box center [44, 196] width 47 height 6
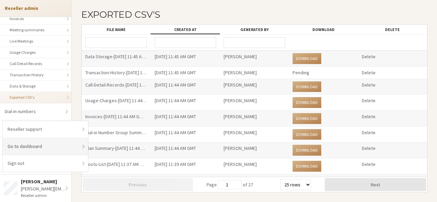
click at [60, 151] on link "Go to dashboard" at bounding box center [45, 146] width 85 height 17
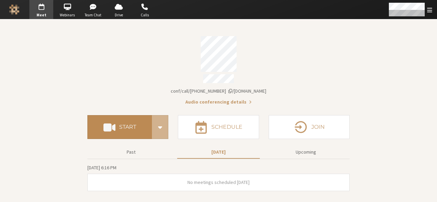
click at [125, 128] on button "Start" at bounding box center [119, 127] width 65 height 24
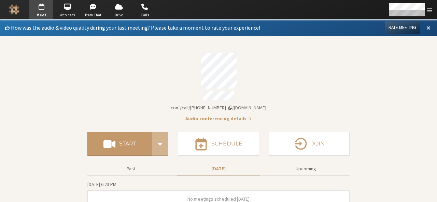
click at [426, 28] on span at bounding box center [428, 28] width 4 height 6
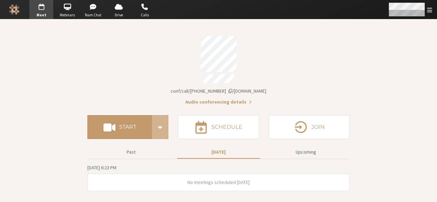
click at [430, 8] on span "Open menu" at bounding box center [429, 10] width 5 height 6
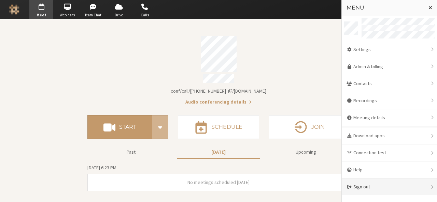
click at [377, 184] on div "Sign out" at bounding box center [389, 187] width 95 height 17
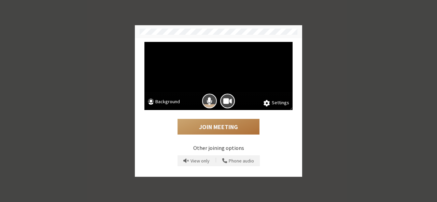
click at [222, 124] on button "Join Meeting" at bounding box center [219, 127] width 82 height 16
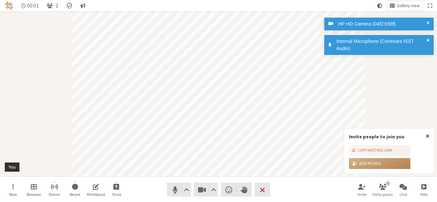
click at [431, 136] on button "Close popover" at bounding box center [427, 137] width 13 height 16
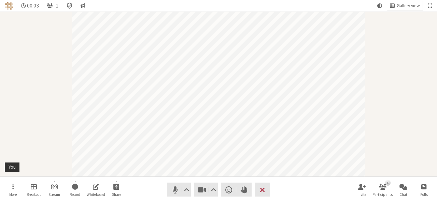
click at [202, 198] on nav "More Breakout Stream Record Whiteboard Share Audio Video Send a reaction Raise …" at bounding box center [218, 190] width 430 height 26
click at [201, 190] on span "Stop video (Alt+V)" at bounding box center [202, 190] width 10 height 10
click at [174, 193] on span "Mute (Alt+A)" at bounding box center [175, 190] width 10 height 10
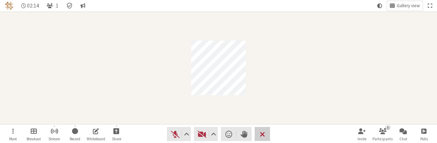
click at [261, 131] on span "End or leave meeting" at bounding box center [262, 134] width 5 height 10
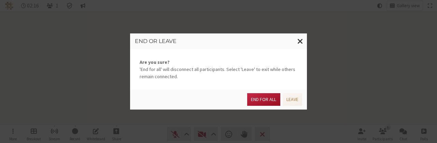
click at [264, 103] on button "End for all" at bounding box center [263, 99] width 33 height 13
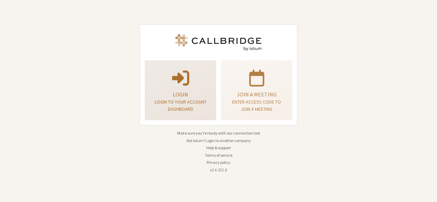
click at [178, 93] on p "Login" at bounding box center [180, 94] width 54 height 8
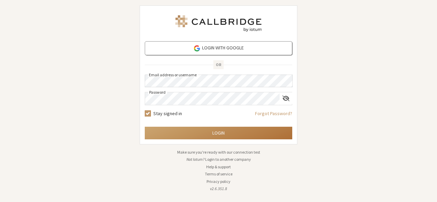
click at [229, 132] on button "Login" at bounding box center [219, 133] width 148 height 13
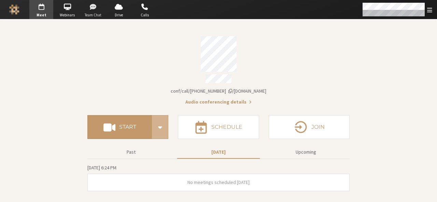
click at [92, 9] on span "button" at bounding box center [93, 6] width 24 height 11
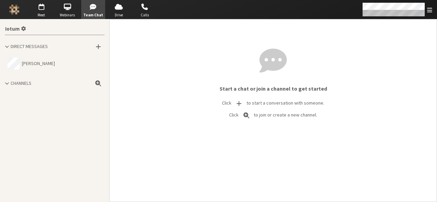
click at [39, 67] on button "[PERSON_NAME]" at bounding box center [55, 64] width 100 height 18
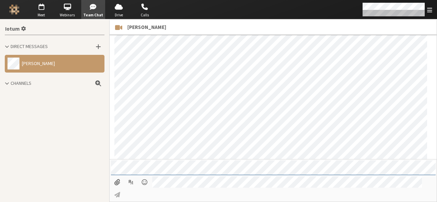
scroll to position [631, 0]
click at [148, 5] on span "button" at bounding box center [145, 6] width 24 height 11
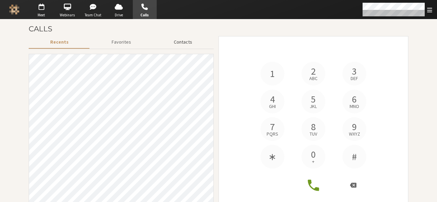
click at [174, 41] on button "Contacts" at bounding box center [182, 42] width 61 height 12
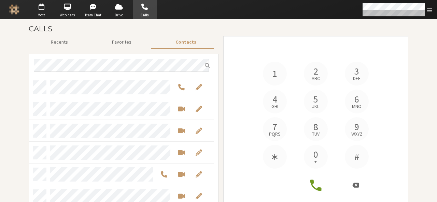
scroll to position [135, 180]
click at [181, 131] on span "Start a video meeting" at bounding box center [181, 131] width 7 height 8
click at [429, 10] on span "Open menu" at bounding box center [429, 10] width 5 height 6
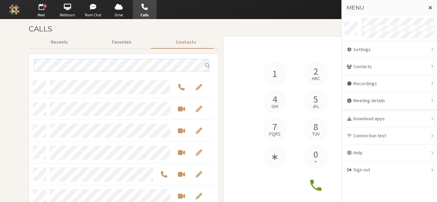
click at [314, 31] on h3 "Calls" at bounding box center [219, 29] width 380 height 8
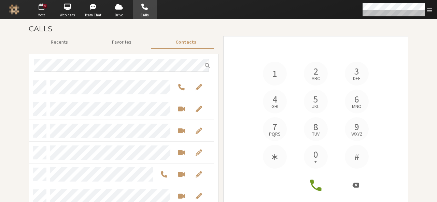
click at [42, 14] on span "Meet" at bounding box center [41, 15] width 24 height 6
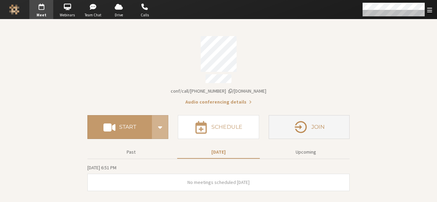
click at [311, 128] on button "Join" at bounding box center [309, 127] width 81 height 24
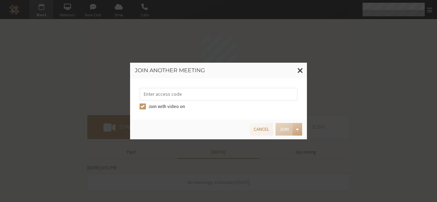
type input "0"
type input "9168685"
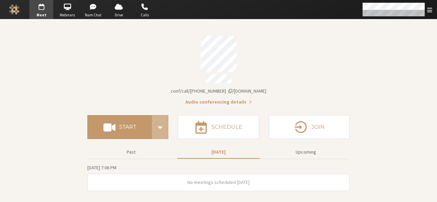
click at [351, 82] on section "Meeting link iotum.callbridge.rocks/conf/call/7919820 Audio conferencing detail…" at bounding box center [218, 110] width 437 height 183
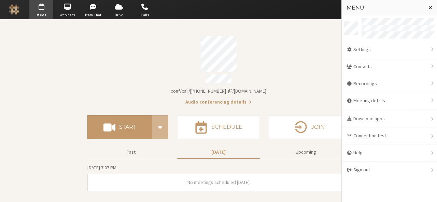
click at [320, 63] on div "Account details" at bounding box center [218, 54] width 262 height 36
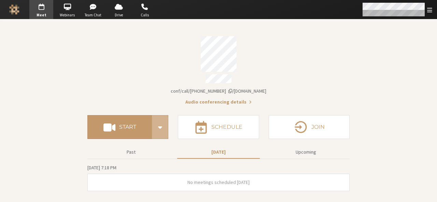
click at [432, 14] on div "Open menu" at bounding box center [396, 9] width 81 height 19
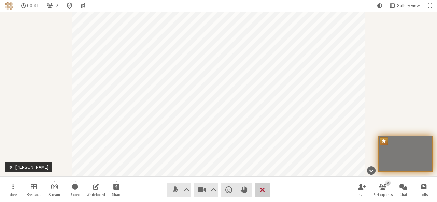
click at [261, 193] on span "End or leave meeting" at bounding box center [262, 190] width 5 height 10
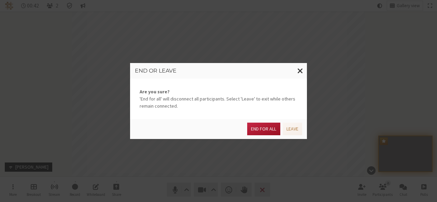
click at [267, 125] on button "End for all" at bounding box center [263, 129] width 33 height 13
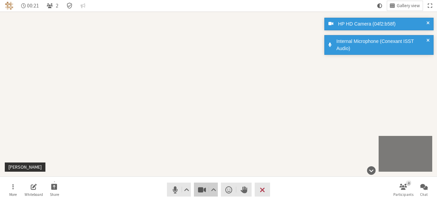
click at [201, 191] on span "Stop video (Alt+V)" at bounding box center [202, 190] width 10 height 10
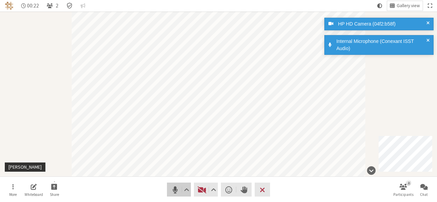
click at [174, 191] on span "Mute (Alt+A)" at bounding box center [175, 190] width 10 height 10
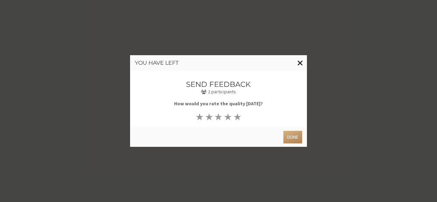
click at [301, 60] on span "Close modal" at bounding box center [300, 63] width 6 height 9
